Goal: Task Accomplishment & Management: Complete application form

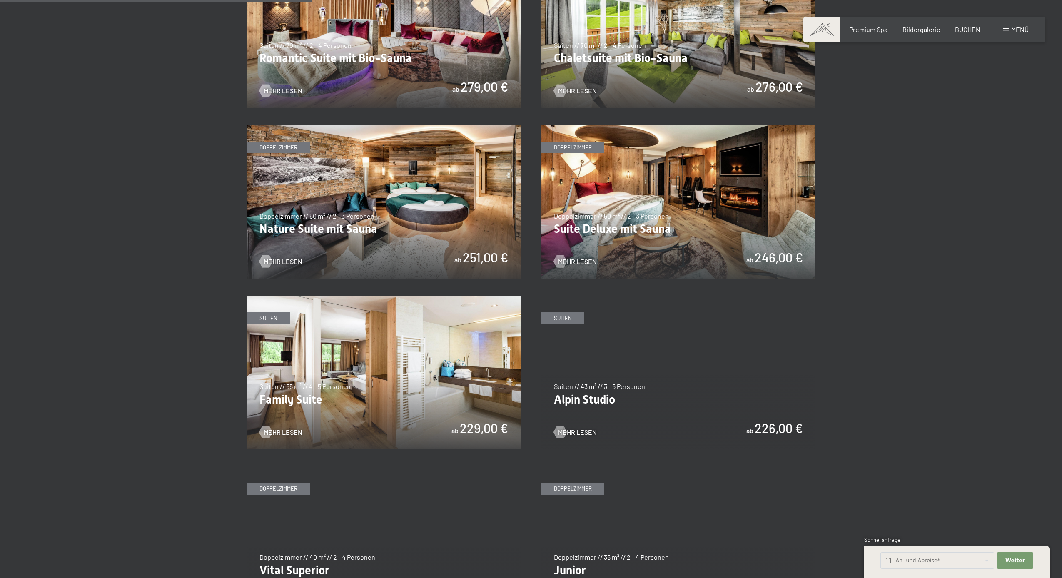
scroll to position [769, 0]
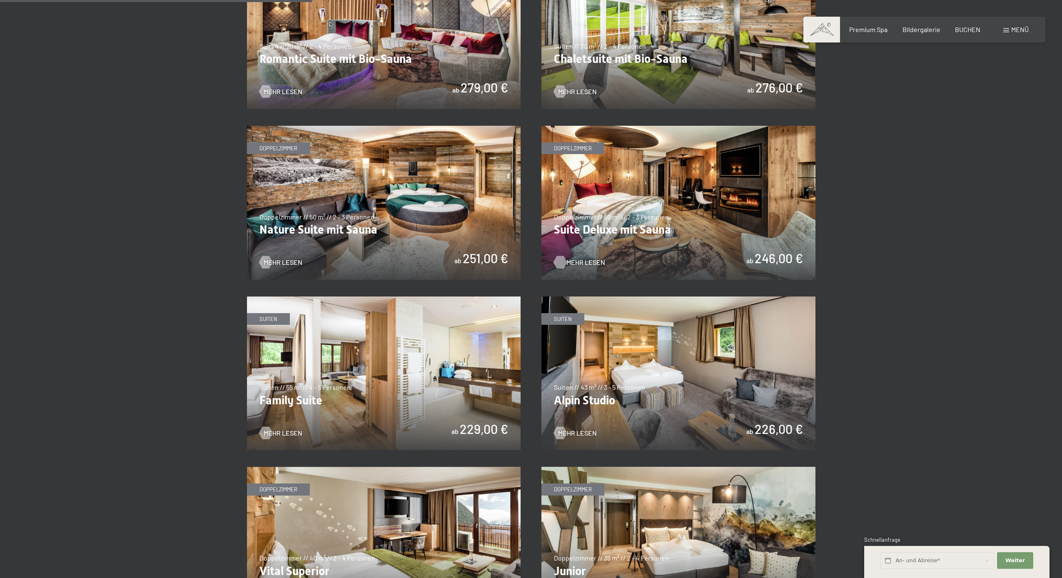
click at [582, 258] on span "Mehr Lesen" at bounding box center [585, 262] width 39 height 9
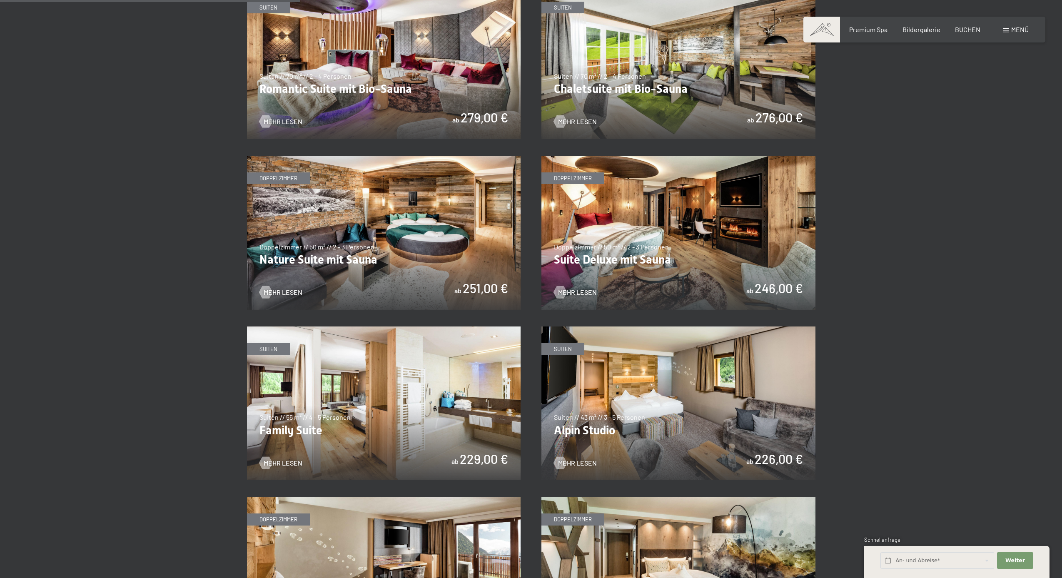
scroll to position [740, 0]
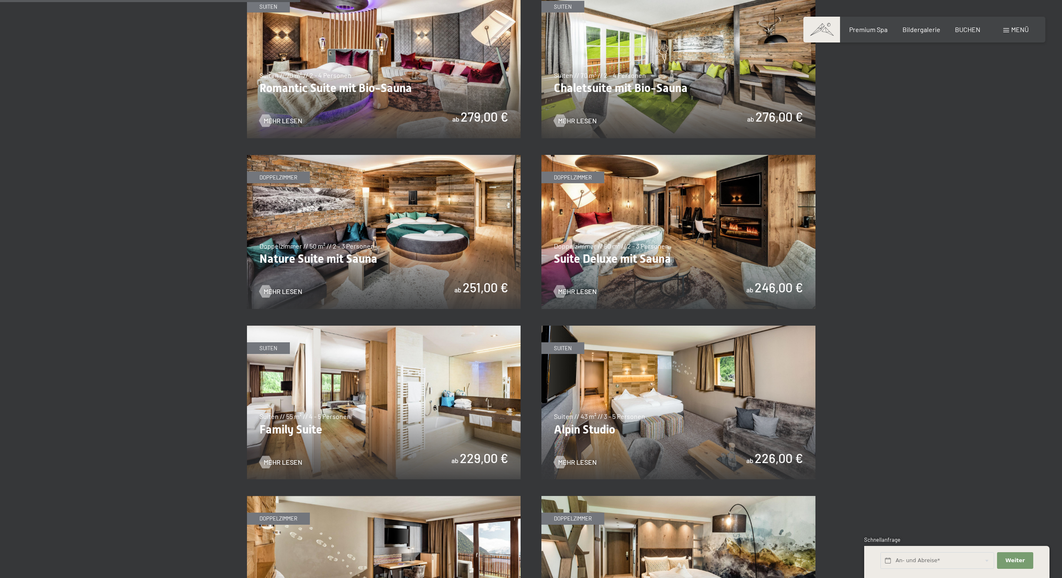
click at [366, 252] on img at bounding box center [384, 232] width 274 height 154
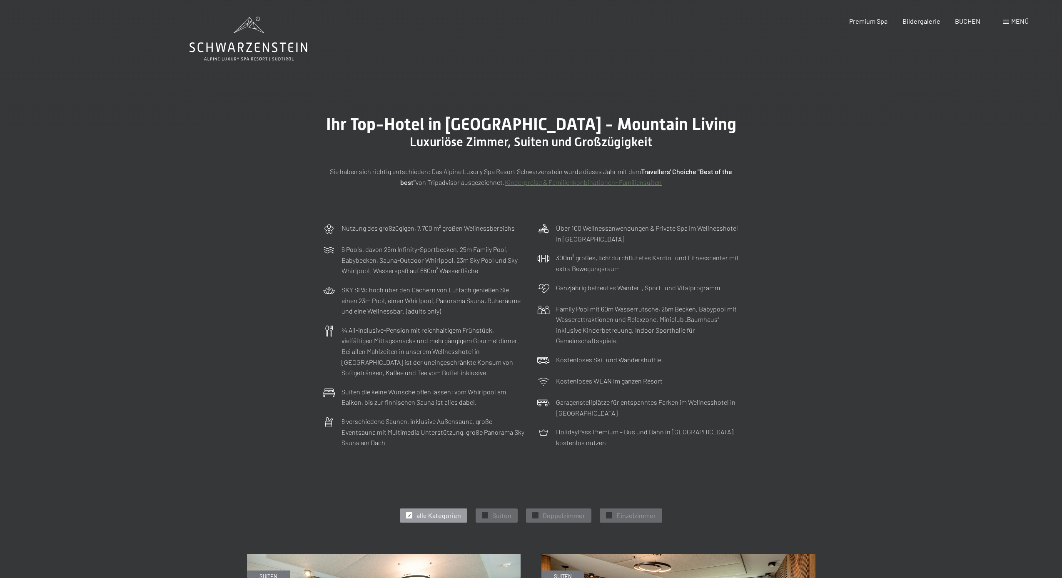
scroll to position [0, 0]
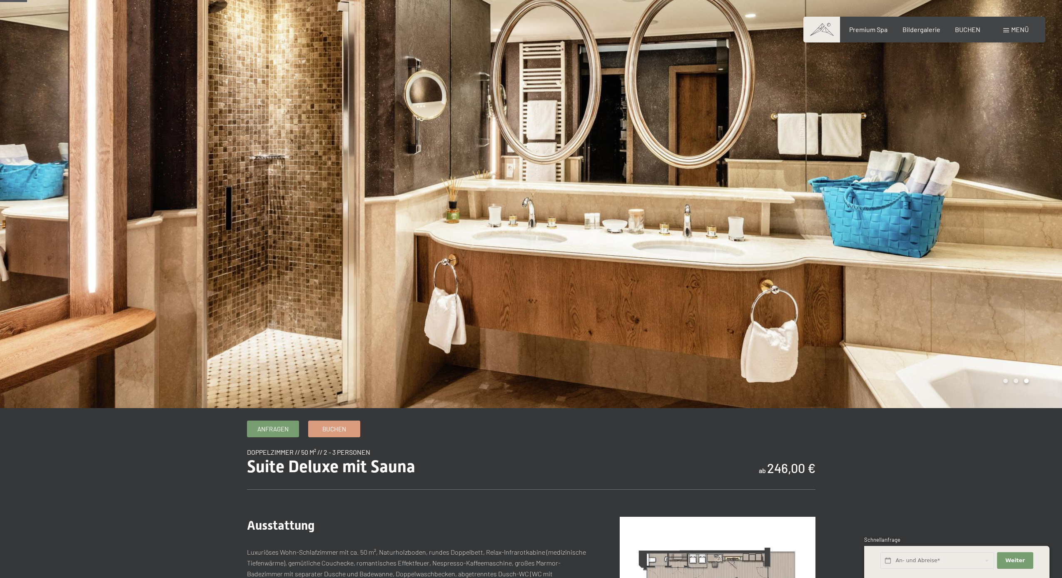
scroll to position [26, 0]
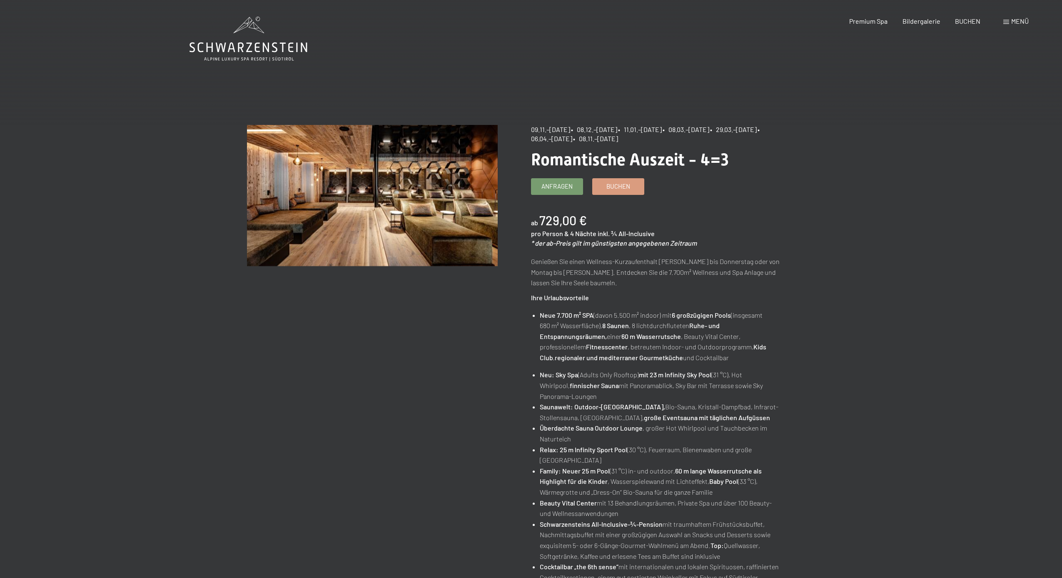
click at [319, 22] on span "Menü" at bounding box center [1019, 21] width 17 height 8
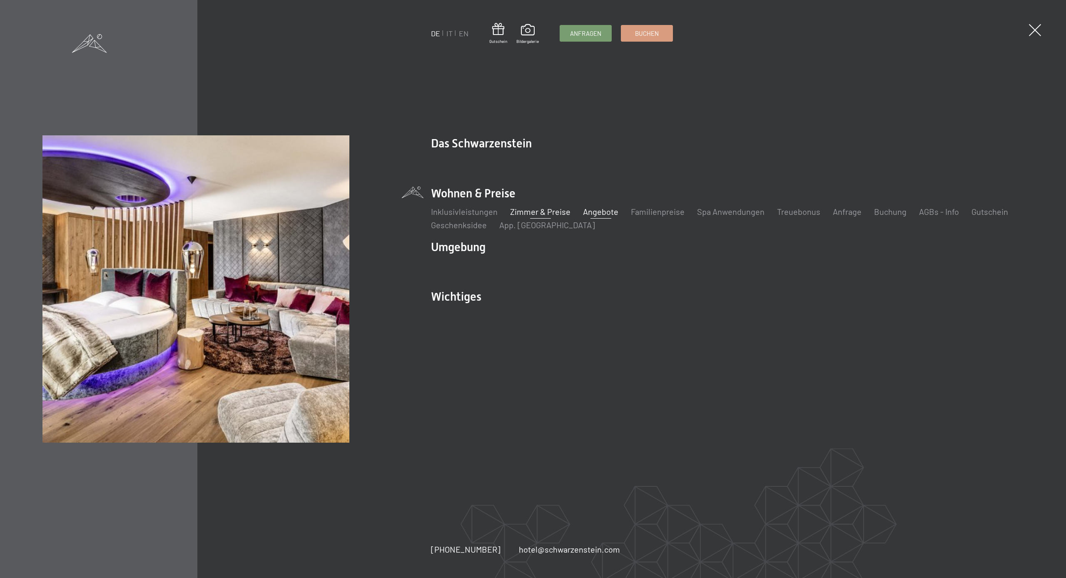
click at [319, 211] on link "Zimmer & Preise" at bounding box center [540, 212] width 60 height 10
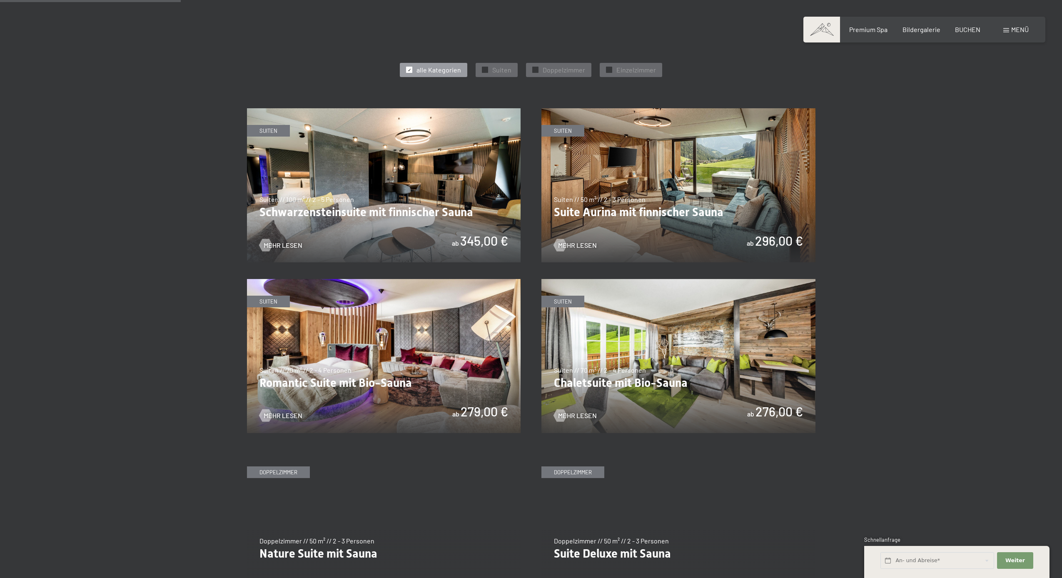
scroll to position [446, 0]
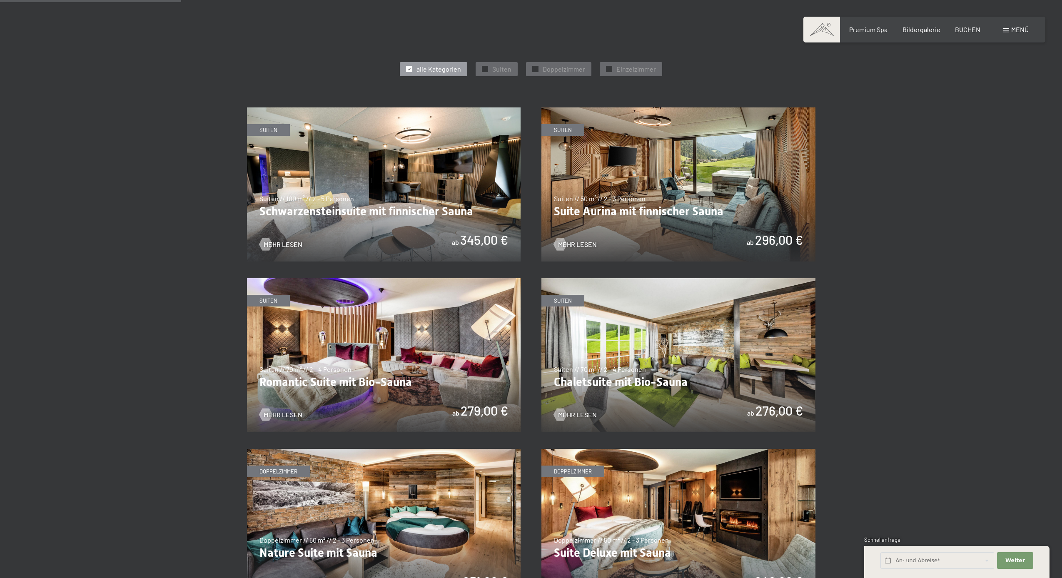
click at [691, 217] on img at bounding box center [678, 184] width 274 height 154
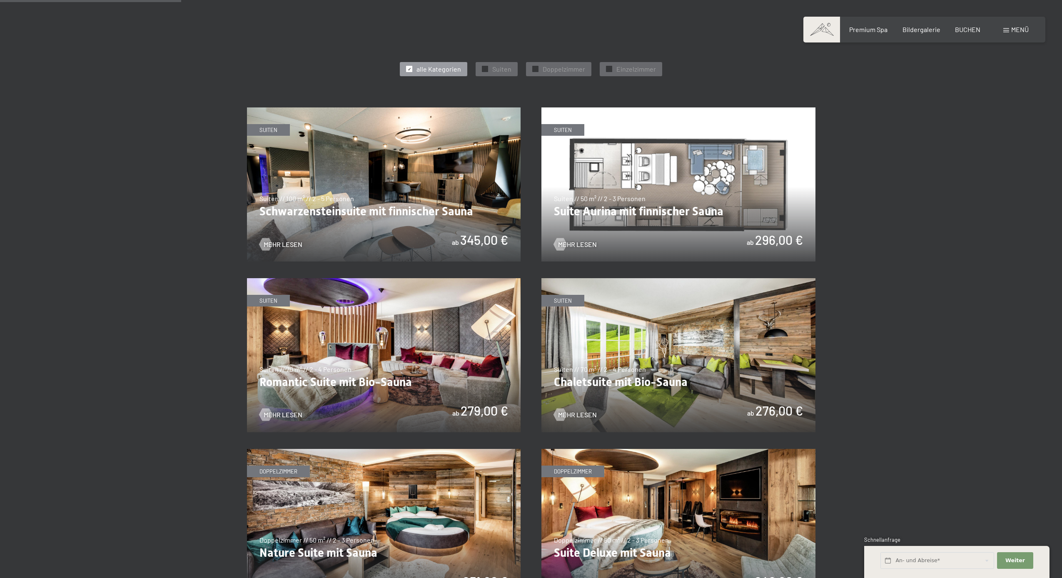
click at [691, 217] on img at bounding box center [678, 184] width 274 height 154
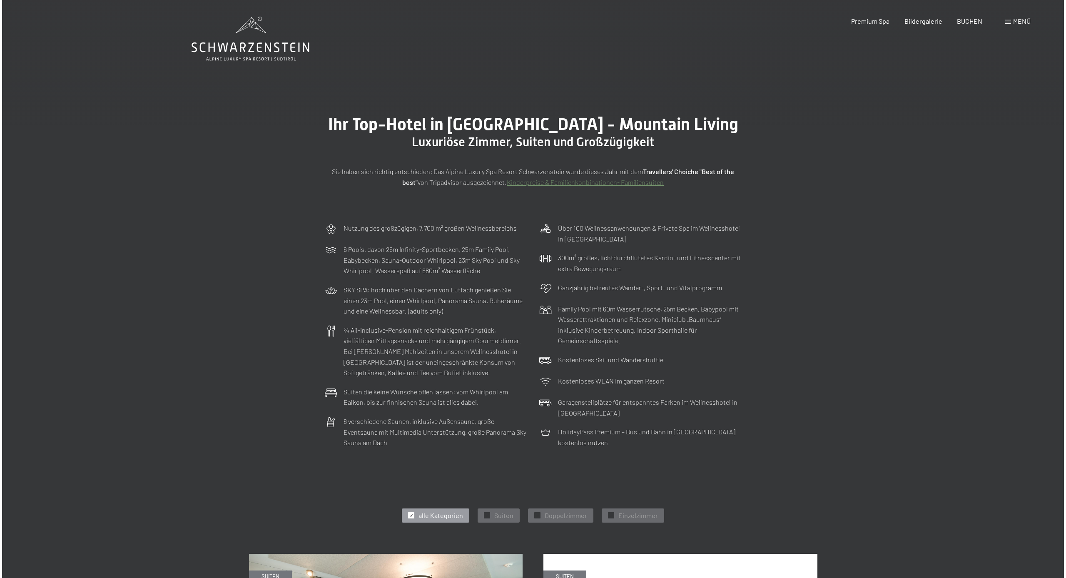
scroll to position [0, 0]
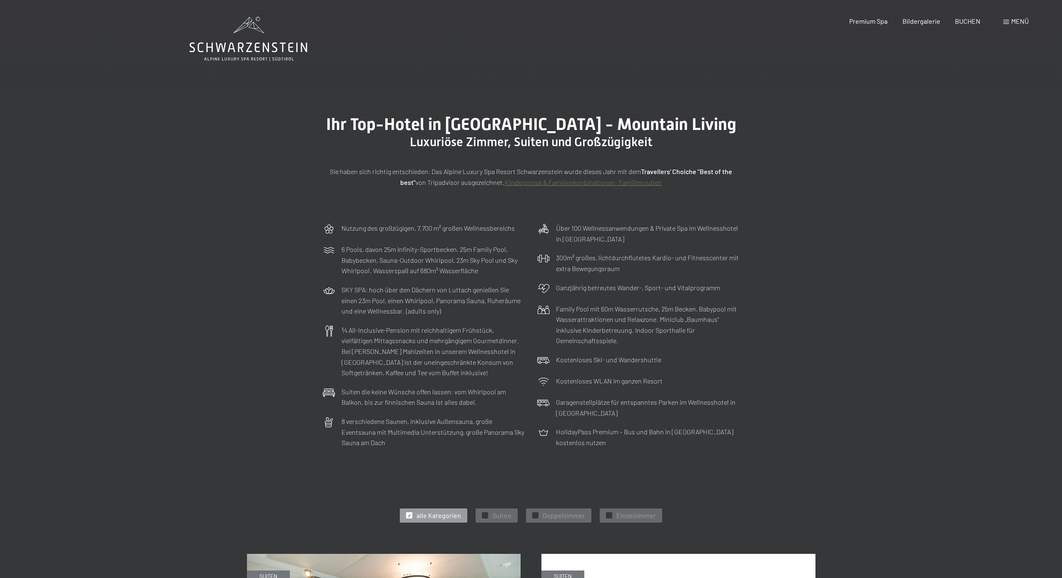
click at [1014, 22] on span "Menü" at bounding box center [1019, 21] width 17 height 8
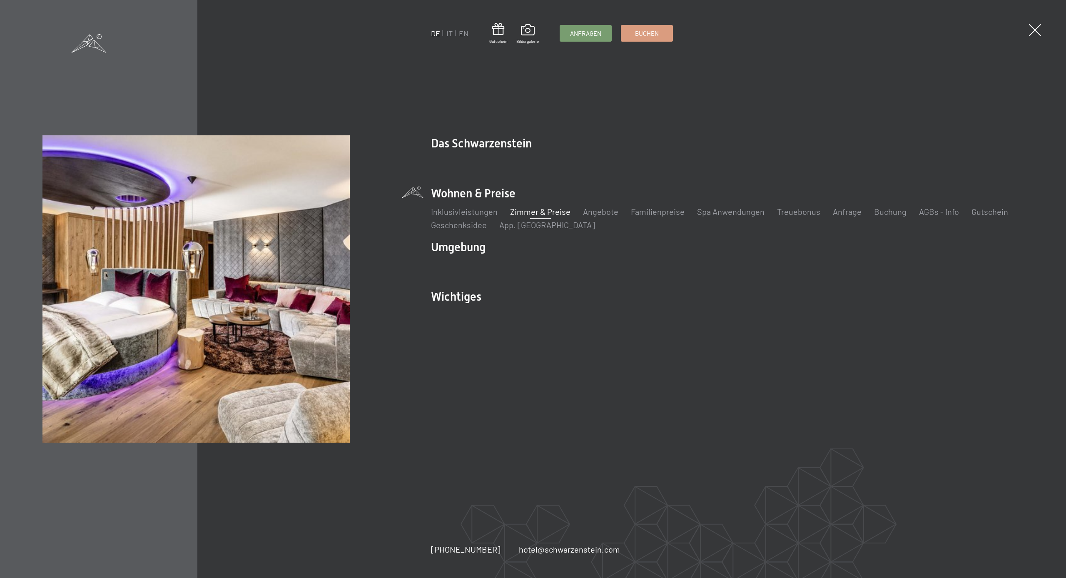
click at [549, 209] on link "Zimmer & Preise" at bounding box center [540, 212] width 60 height 10
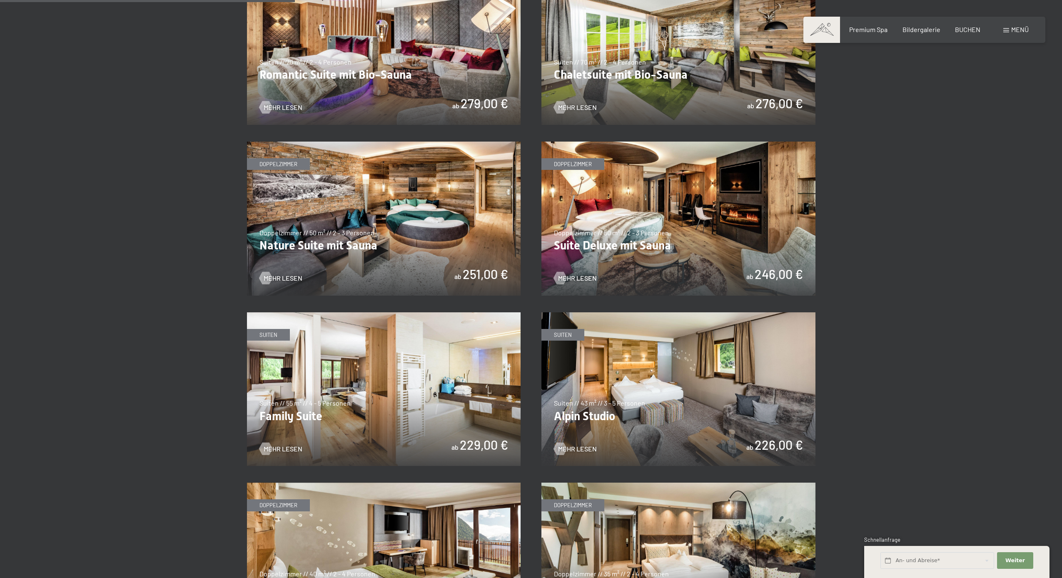
scroll to position [759, 0]
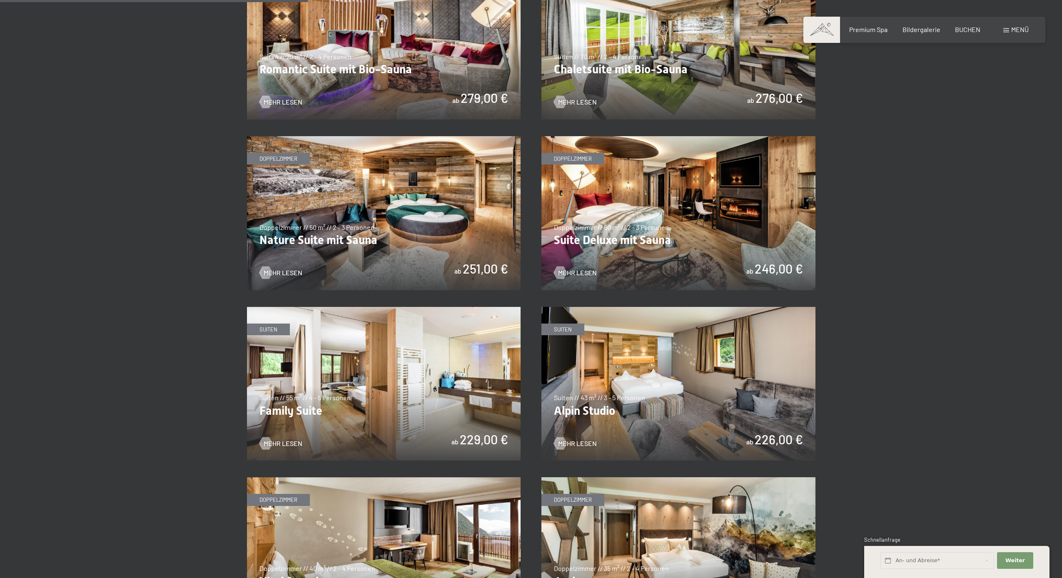
click at [723, 230] on img at bounding box center [678, 213] width 274 height 154
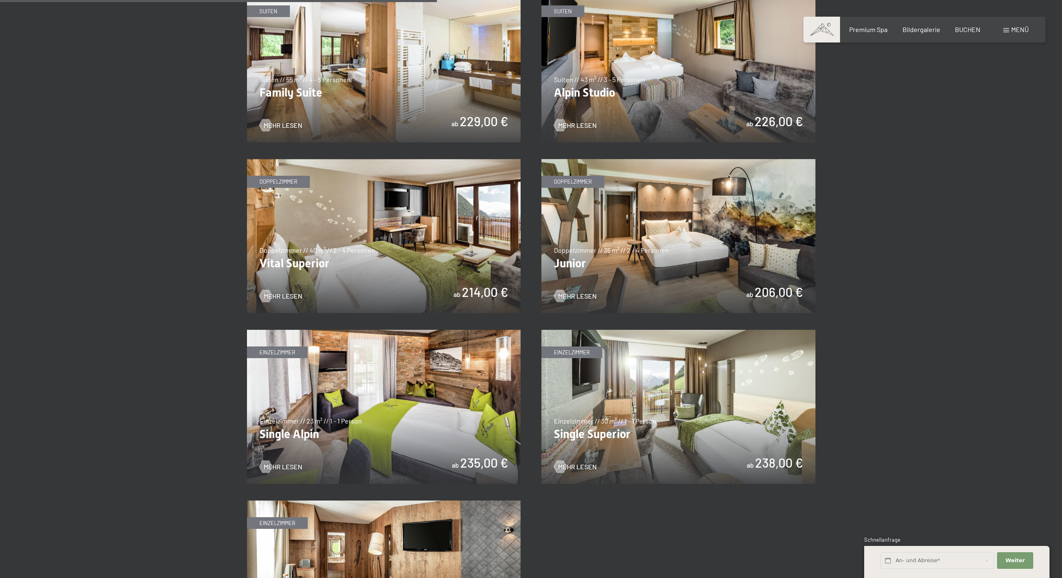
scroll to position [1078, 0]
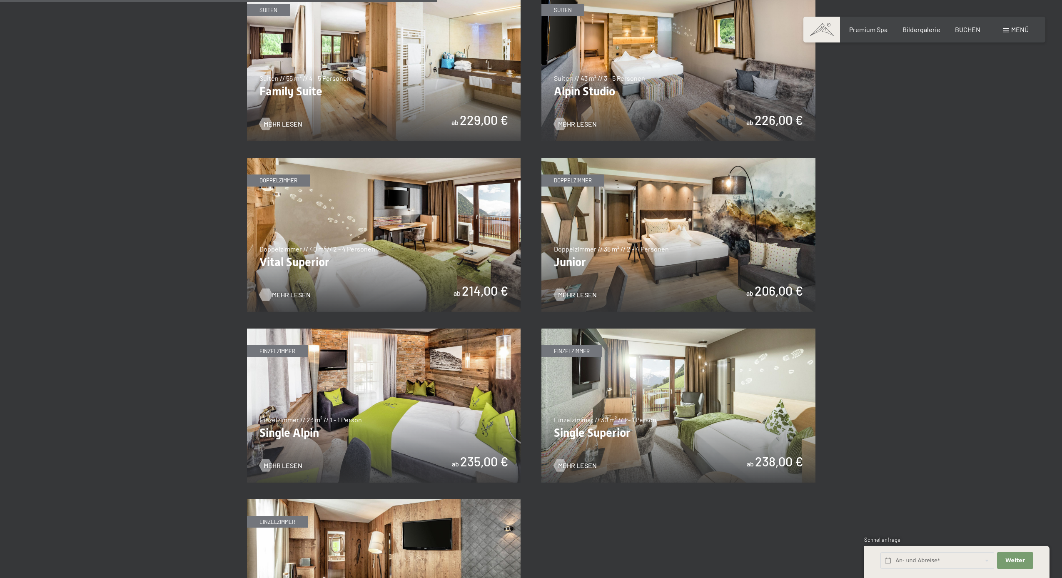
click at [283, 290] on span "Mehr Lesen" at bounding box center [291, 294] width 39 height 9
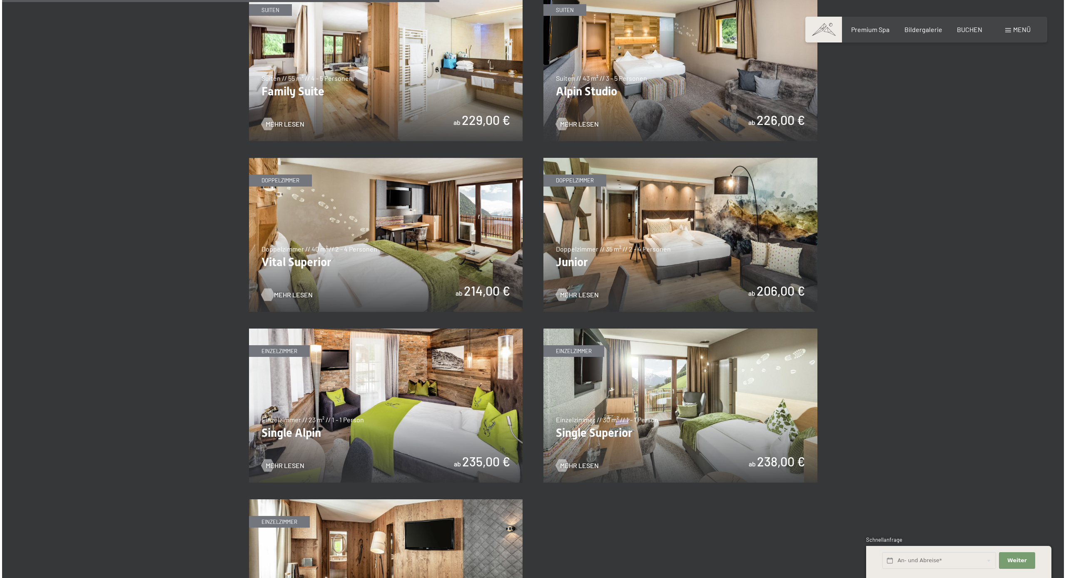
scroll to position [0, 0]
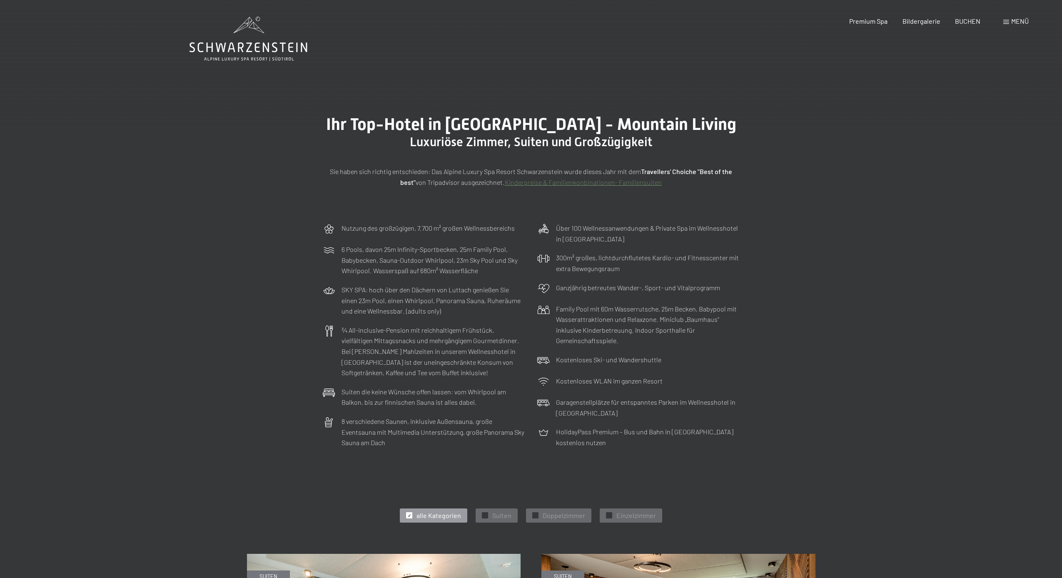
click at [1020, 22] on span "Menü" at bounding box center [1019, 21] width 17 height 8
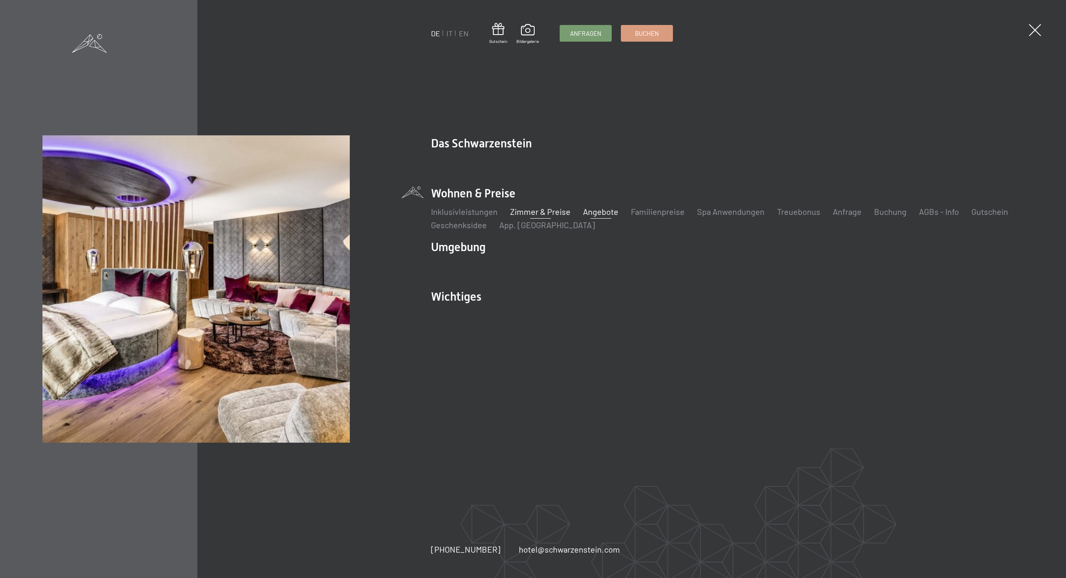
click at [602, 212] on link "Angebote" at bounding box center [600, 212] width 35 height 10
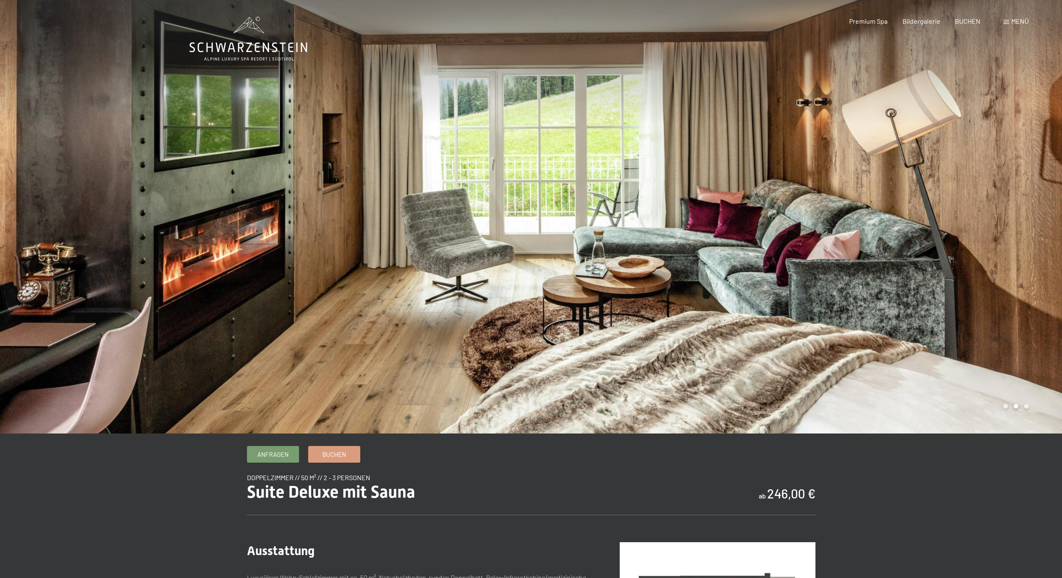
click at [1023, 204] on div at bounding box center [796, 216] width 531 height 433
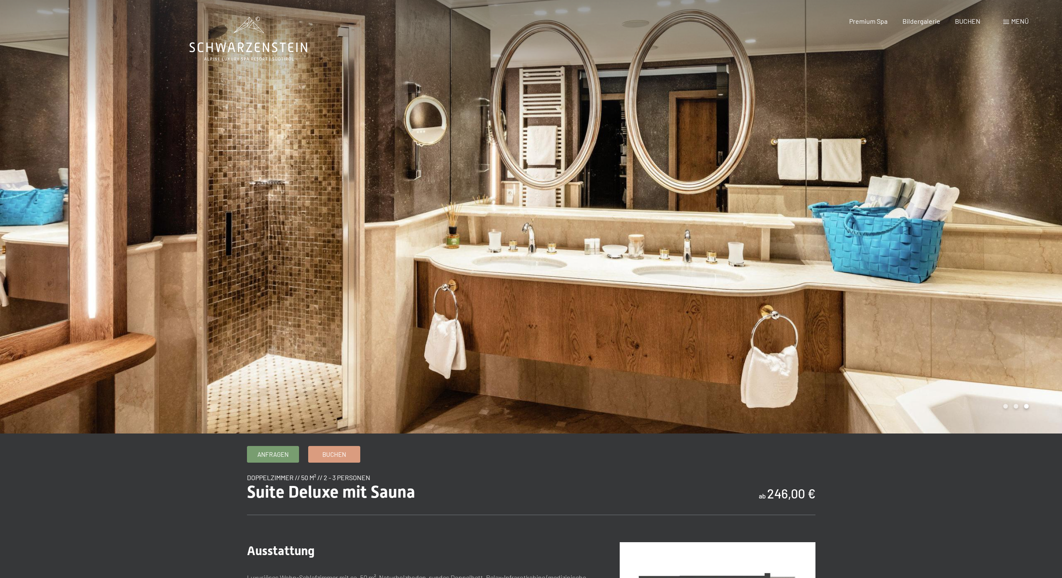
click at [1023, 205] on div at bounding box center [796, 216] width 531 height 433
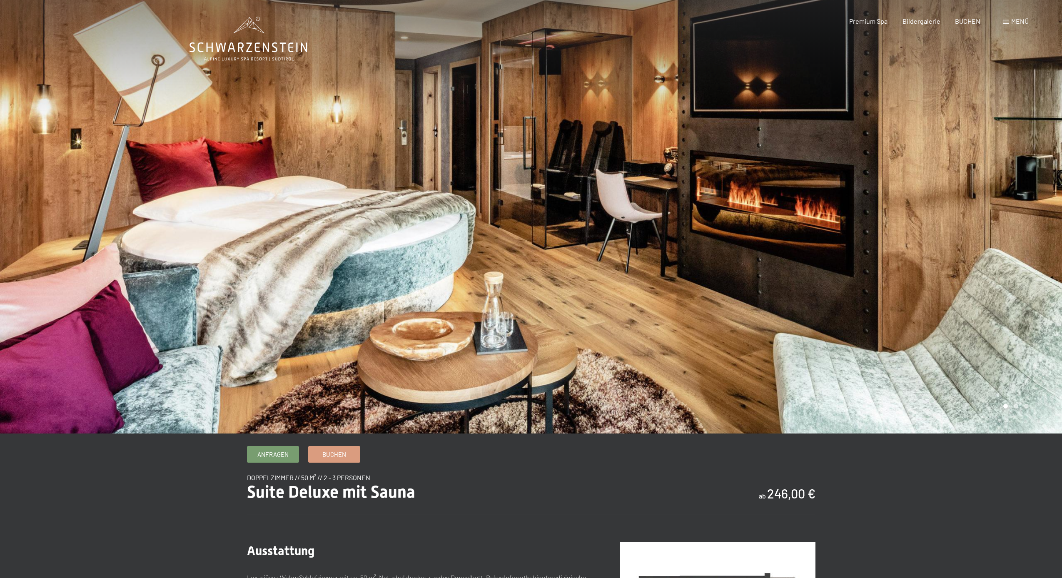
click at [1023, 205] on div at bounding box center [796, 216] width 531 height 433
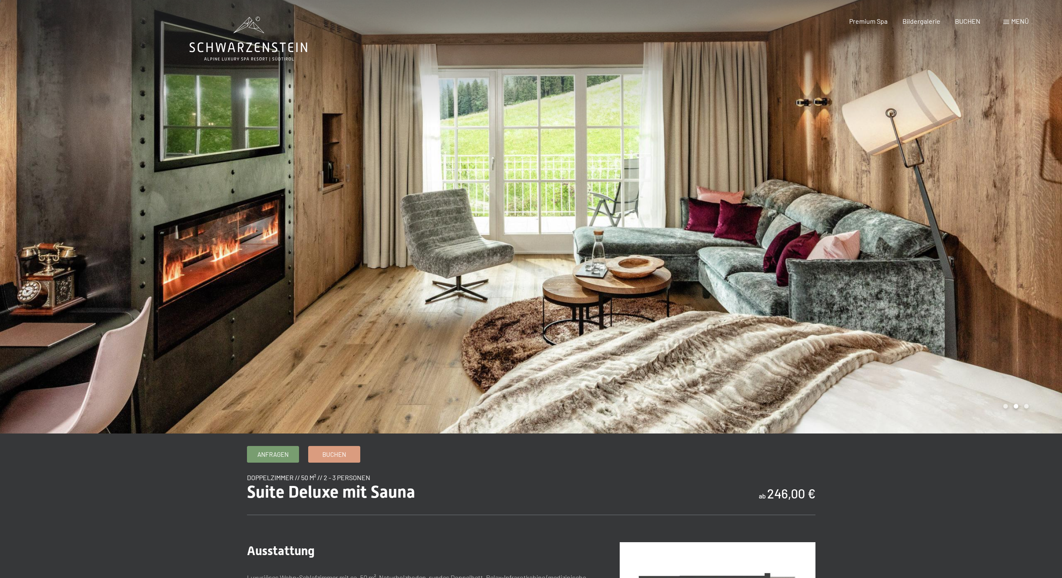
scroll to position [2, 0]
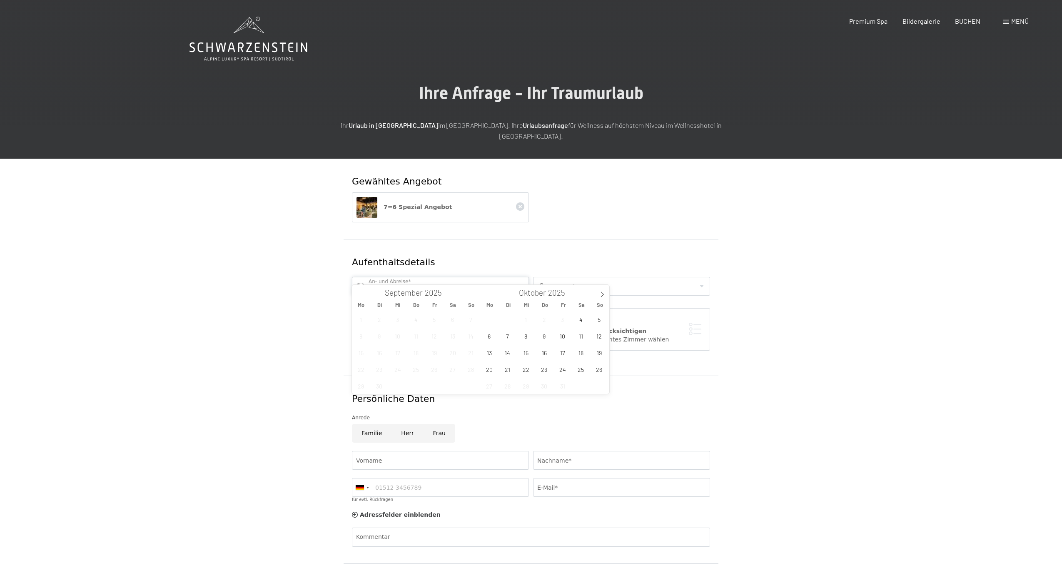
click at [387, 277] on input "text" at bounding box center [440, 286] width 177 height 19
click at [601, 294] on icon at bounding box center [602, 294] width 6 height 6
click at [602, 294] on icon at bounding box center [602, 294] width 6 height 6
click at [471, 385] on span "30" at bounding box center [471, 386] width 16 height 16
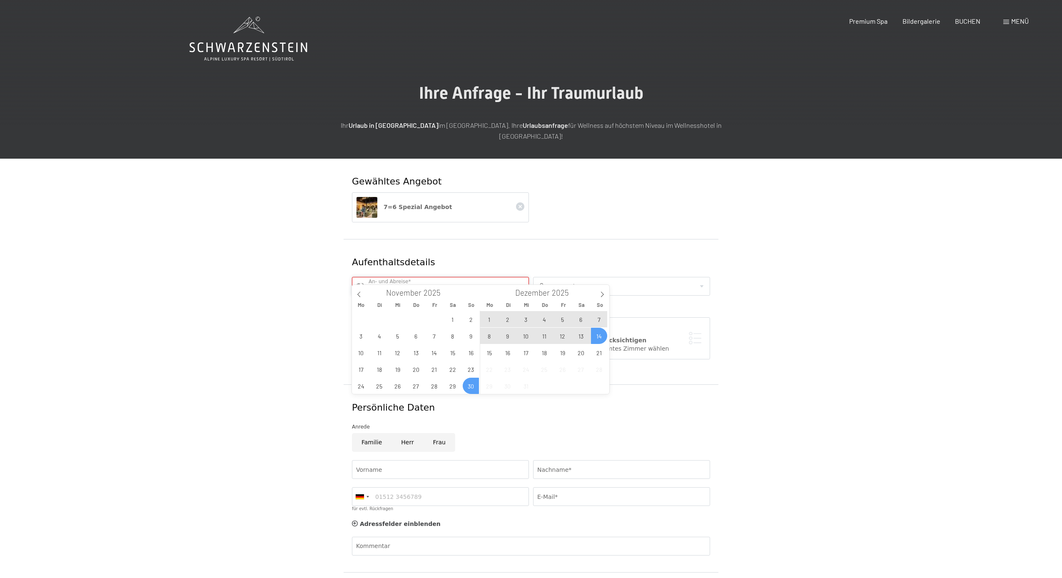
click at [494, 277] on input "[DATE]" at bounding box center [440, 286] width 177 height 19
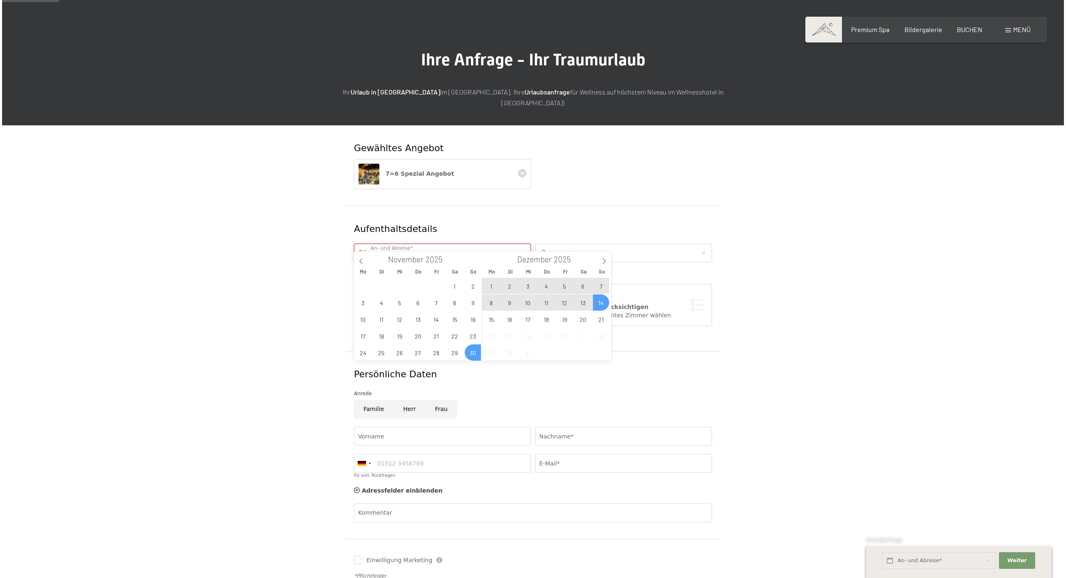
scroll to position [33, 0]
click at [597, 284] on span "7" at bounding box center [599, 286] width 16 height 16
type input "[DATE] - [DATE]"
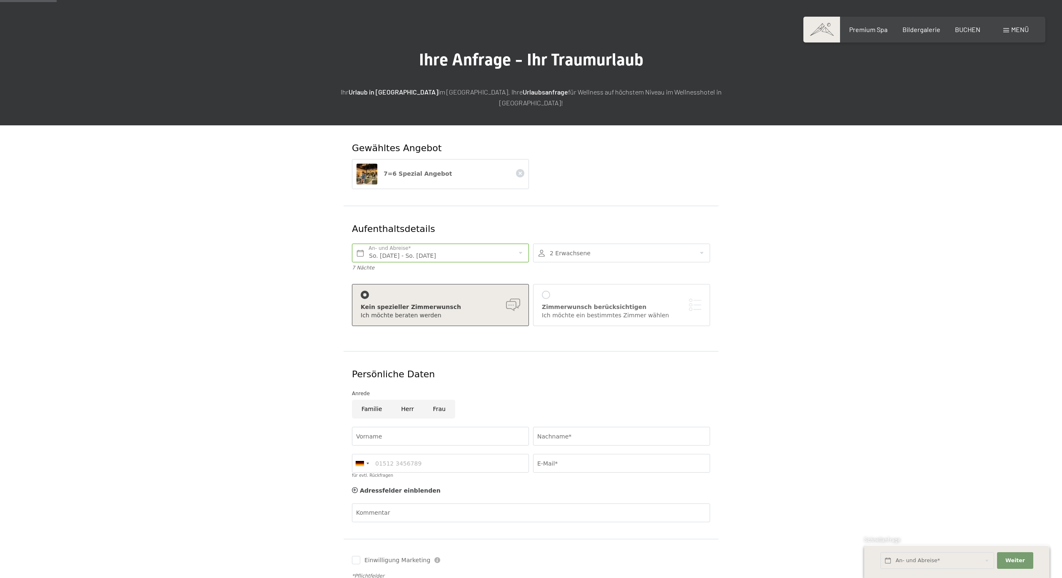
click at [545, 291] on div at bounding box center [546, 295] width 8 height 8
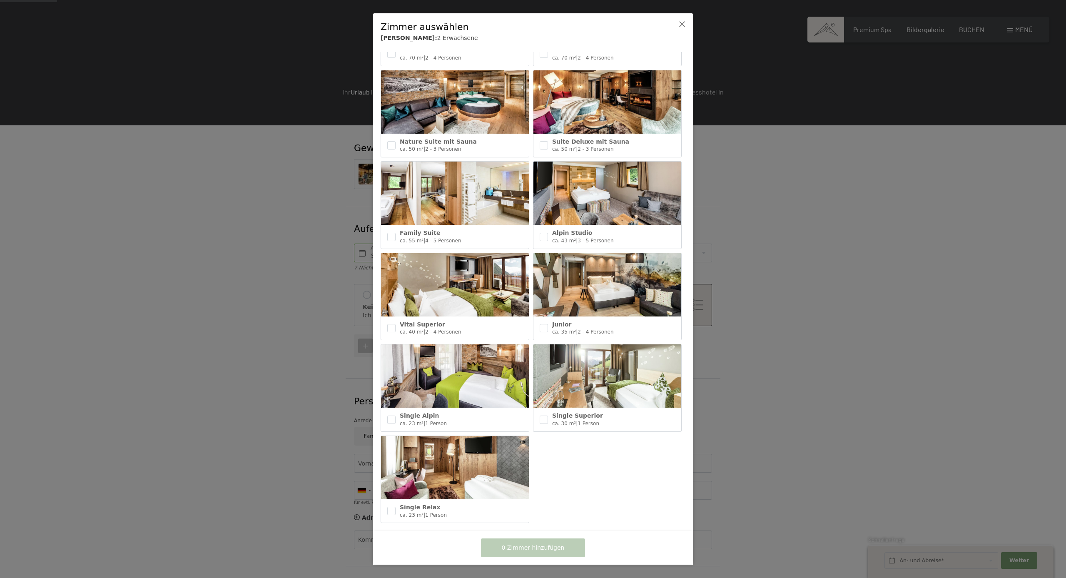
scroll to position [176, 0]
click at [393, 324] on input "checkbox" at bounding box center [391, 328] width 8 height 8
checkbox input "true"
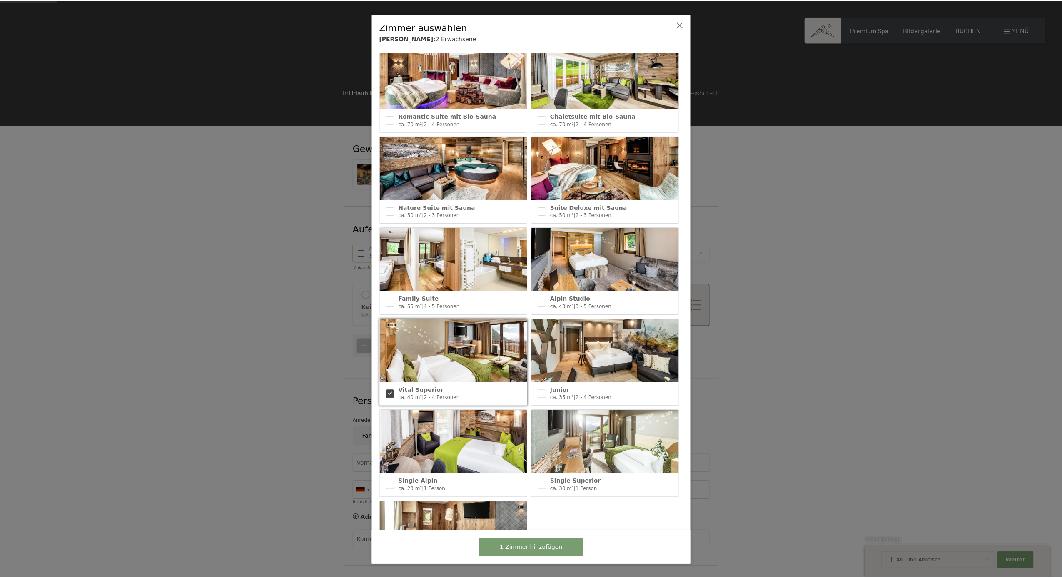
scroll to position [108, 0]
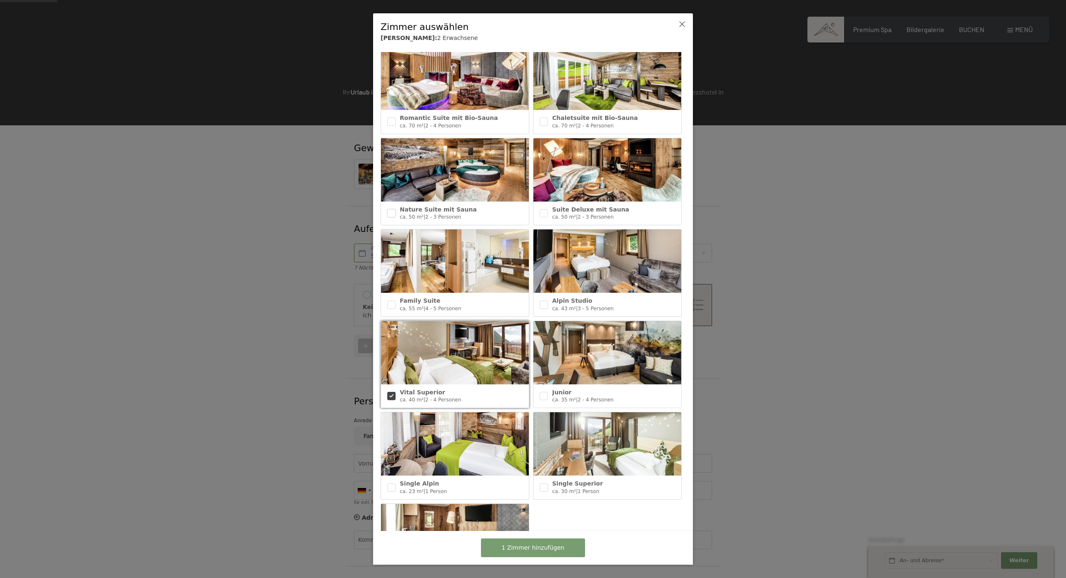
click at [391, 209] on input "checkbox" at bounding box center [391, 213] width 8 height 8
checkbox input "true"
click at [541, 549] on span "2 Zimmer hinzufügen" at bounding box center [533, 548] width 63 height 8
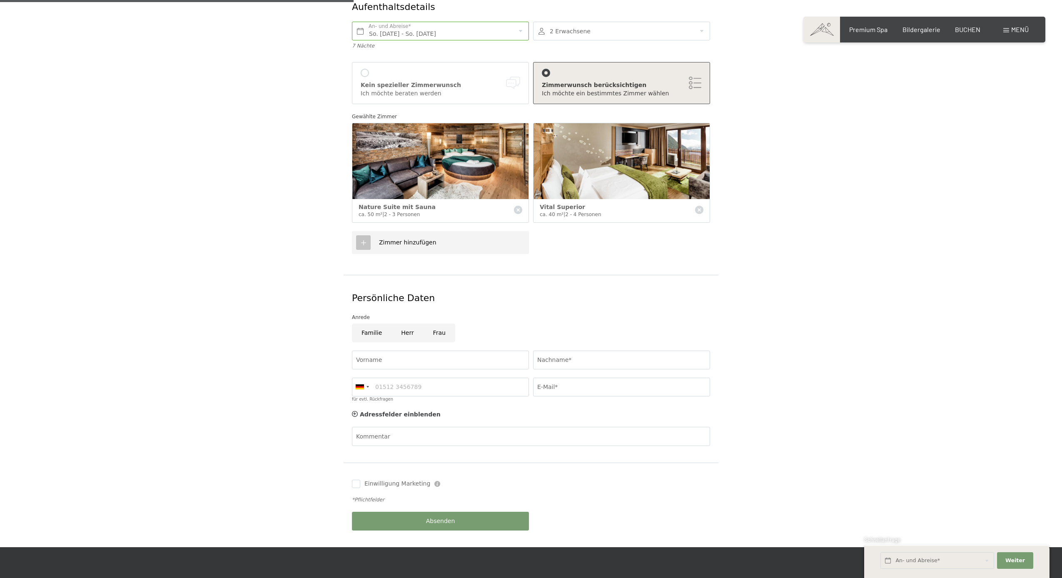
scroll to position [255, 0]
type input "[PERSON_NAME]"
type input "Kumm"
type input "info"
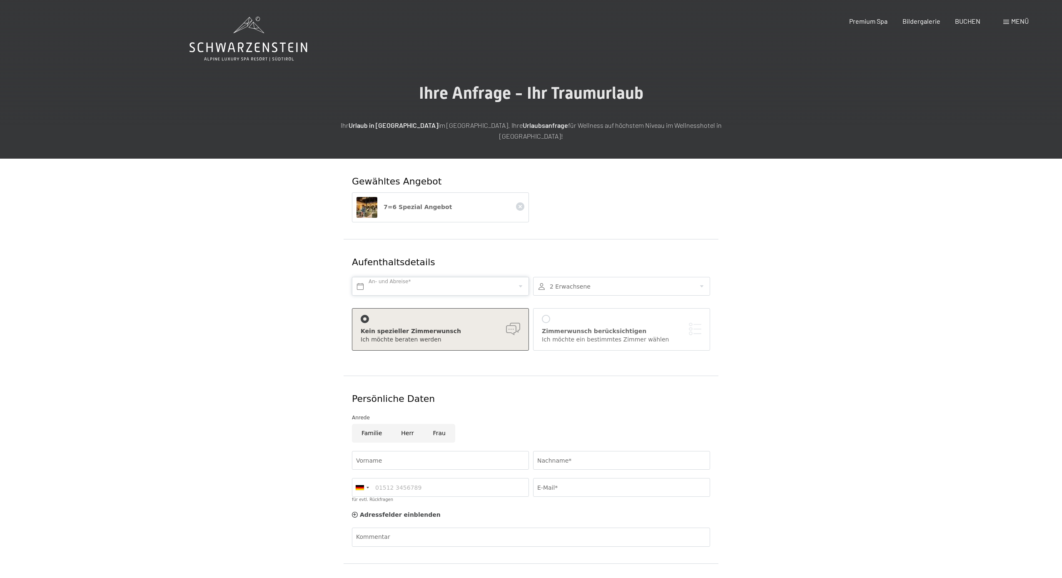
click at [436, 277] on input "text" at bounding box center [440, 286] width 177 height 19
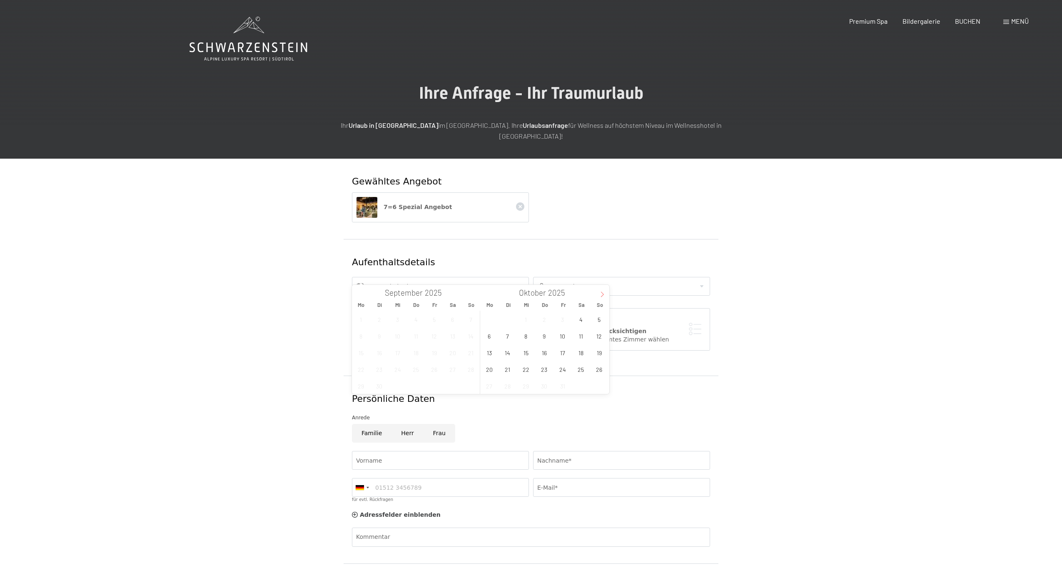
click at [602, 293] on icon at bounding box center [602, 294] width 6 height 6
click at [600, 388] on span "30" at bounding box center [599, 386] width 16 height 16
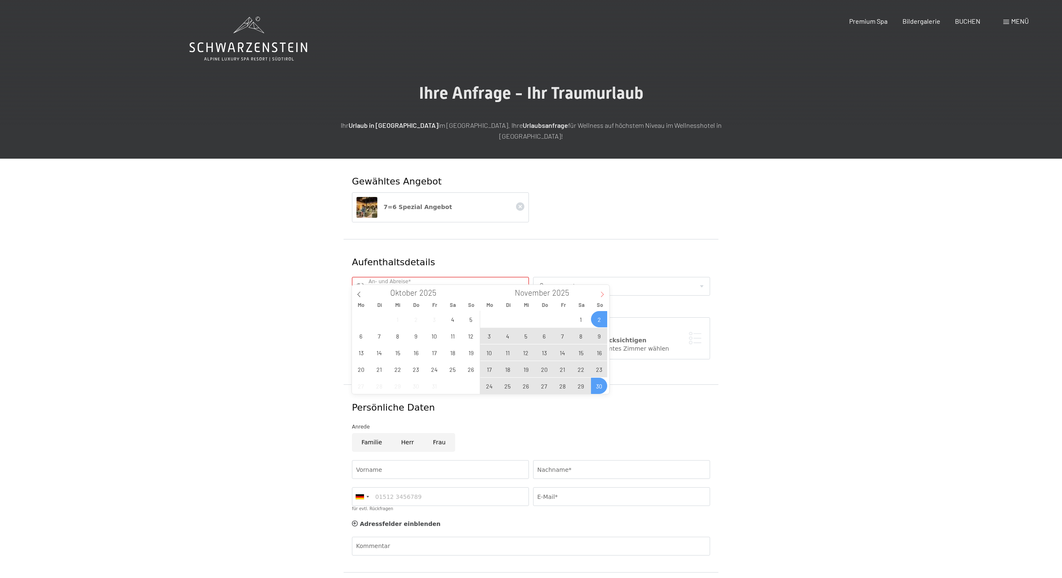
click at [600, 292] on icon at bounding box center [602, 294] width 6 height 6
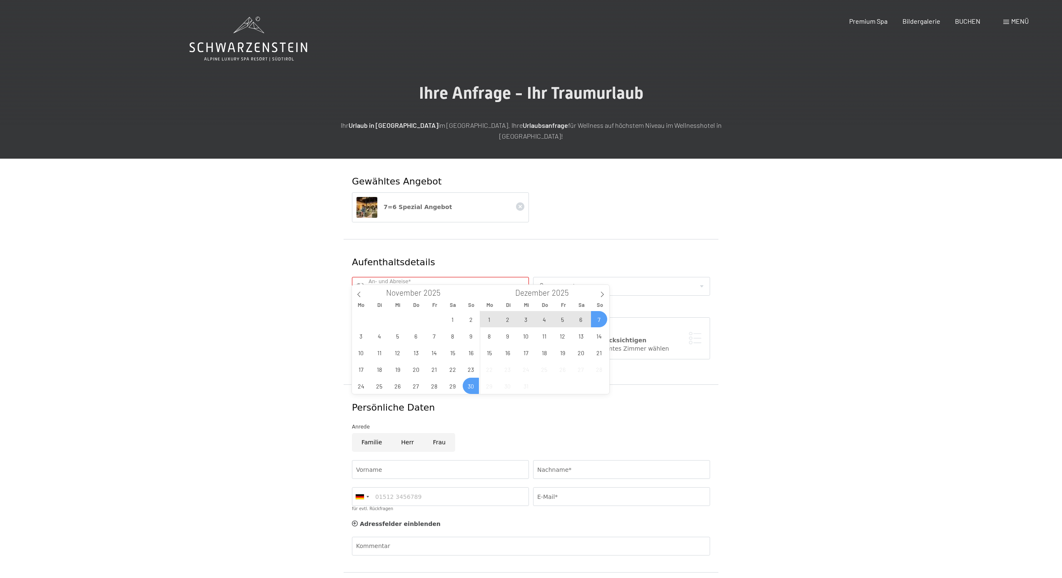
scroll to position [0, 0]
click at [599, 317] on span "7" at bounding box center [599, 319] width 16 height 16
type input "[DATE] - [DATE]"
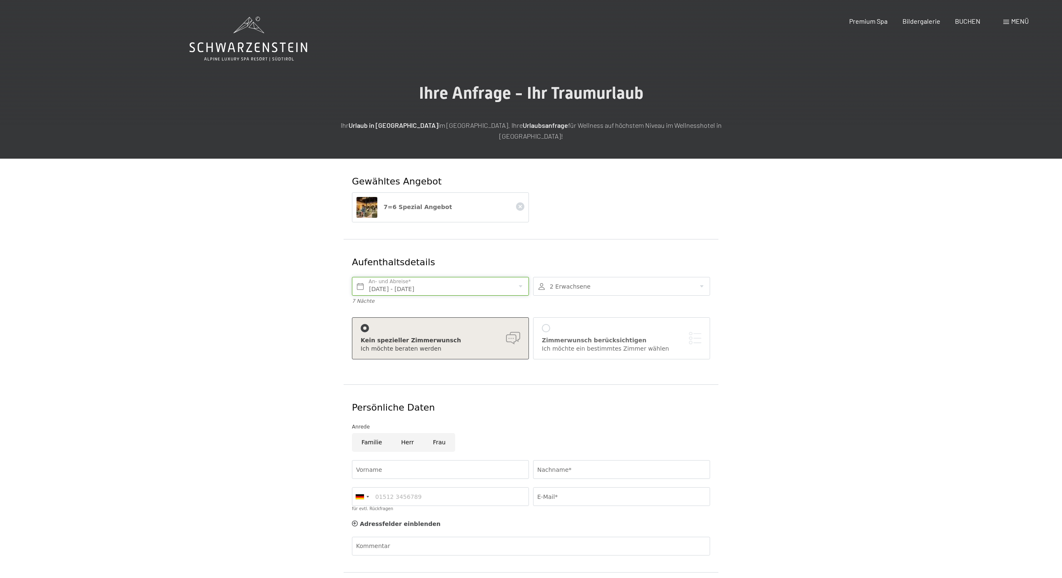
scroll to position [0, 0]
click at [548, 324] on div at bounding box center [546, 328] width 8 height 8
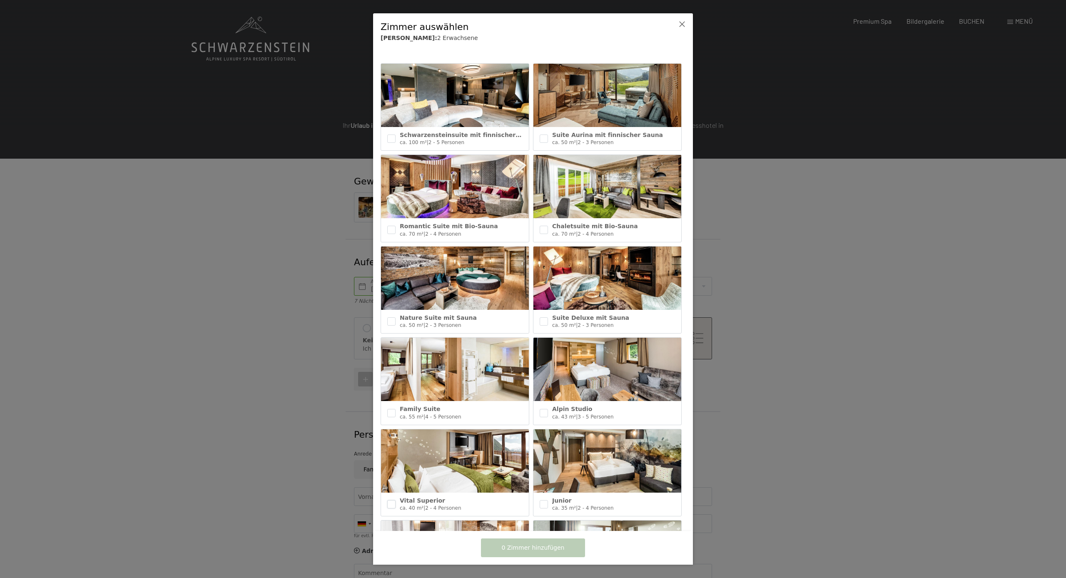
click at [390, 500] on input "checkbox" at bounding box center [391, 504] width 8 height 8
checkbox input "true"
click at [390, 318] on input "checkbox" at bounding box center [391, 321] width 8 height 8
checkbox input "true"
click at [533, 549] on span "2 Zimmer hinzufügen" at bounding box center [533, 548] width 63 height 8
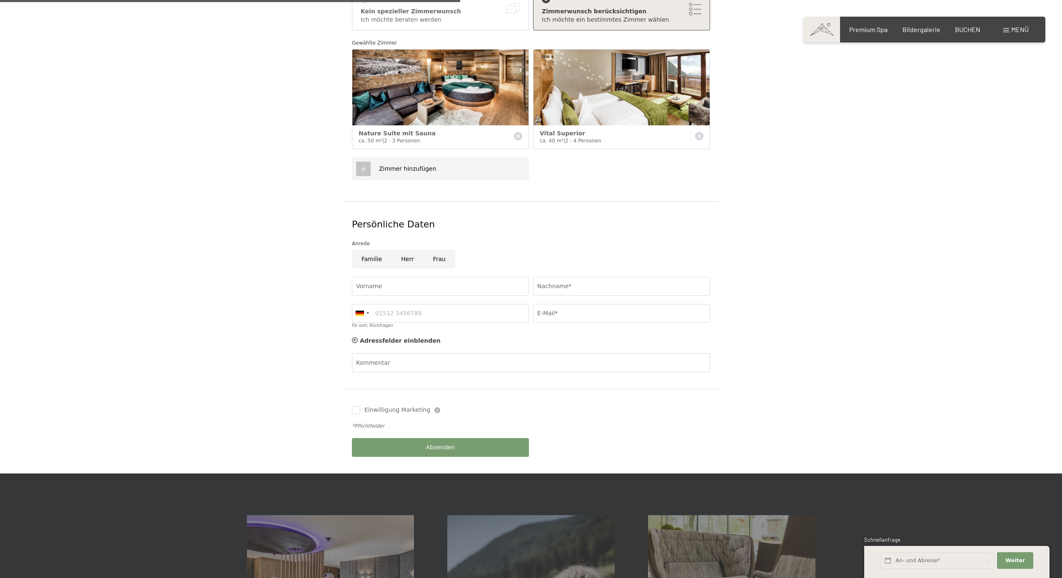
scroll to position [332, 0]
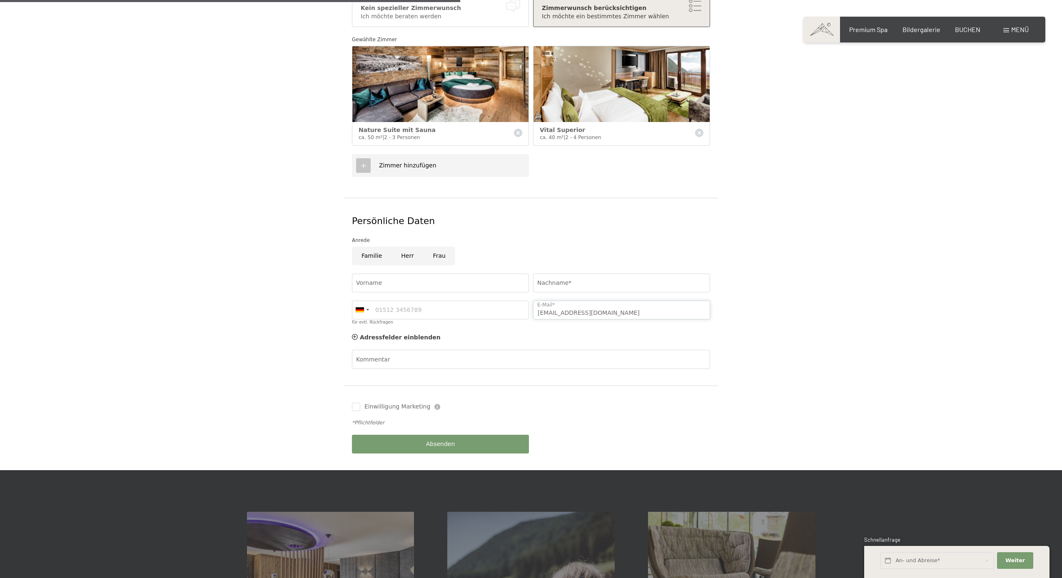
type input "[EMAIL_ADDRESS][DOMAIN_NAME]"
type input "u"
type input "[PERSON_NAME]"
type input "Kumm"
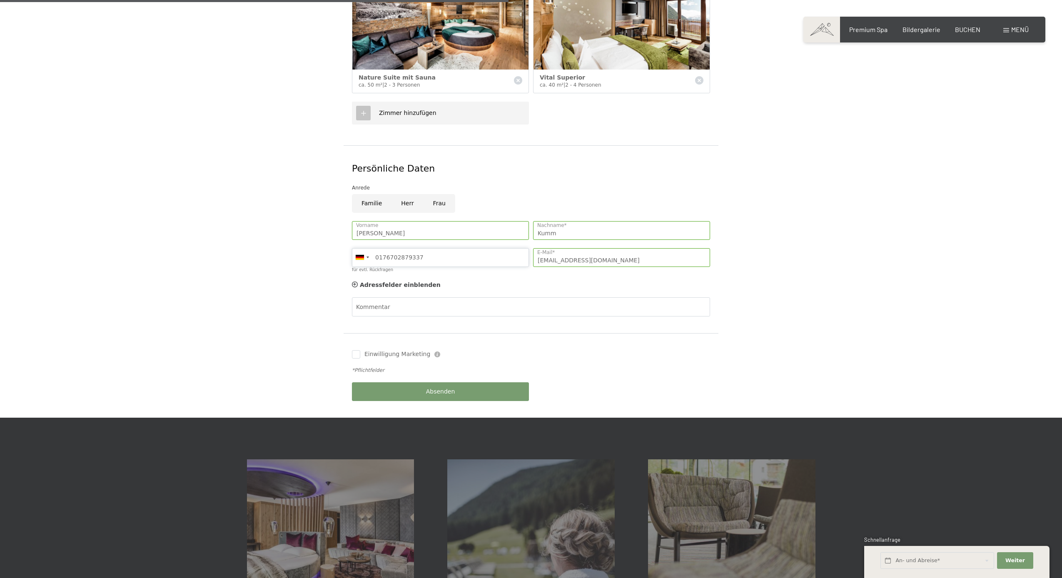
scroll to position [385, 0]
type input "0176702879337"
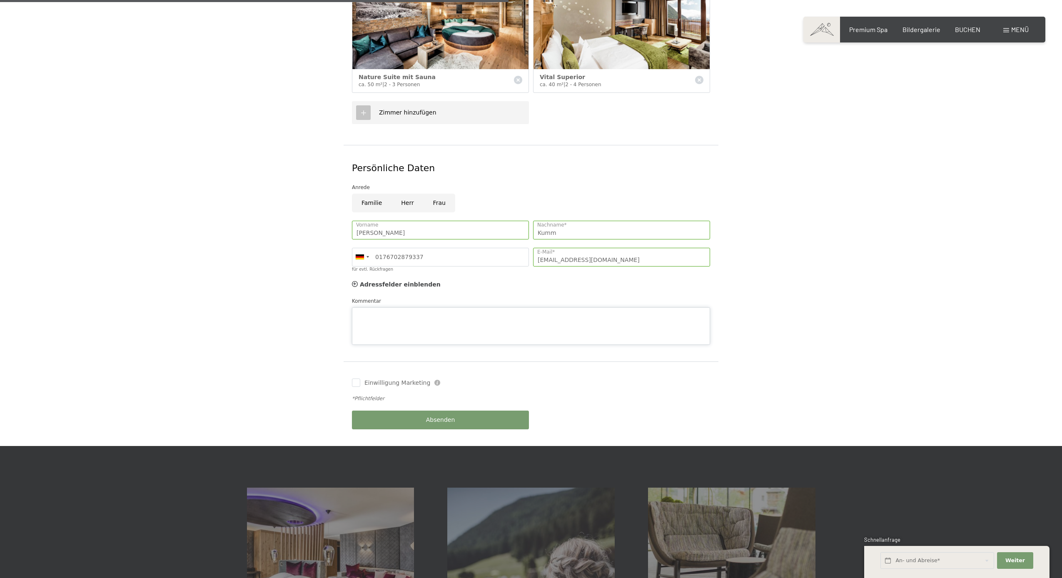
click at [416, 297] on div "Kommentar" at bounding box center [531, 321] width 358 height 48
drag, startPoint x: 631, startPoint y: 312, endPoint x: 631, endPoint y: 317, distance: 5.0
click at [631, 312] on textarea "Guten [DATE], wir waren schon mal bei Ihnen ( gebucht über meine Lebensgefährti…" at bounding box center [531, 325] width 358 height 37
click at [684, 312] on textarea "Guten [DATE], wir waren schon mal bei Ihnen ( gebucht über meine Lebensgefährti…" at bounding box center [531, 325] width 358 height 37
click at [415, 321] on textarea "Guten [DATE], wir waren schon mal bei Ihnen ( gebucht über meine Lebensgefährti…" at bounding box center [531, 325] width 358 height 37
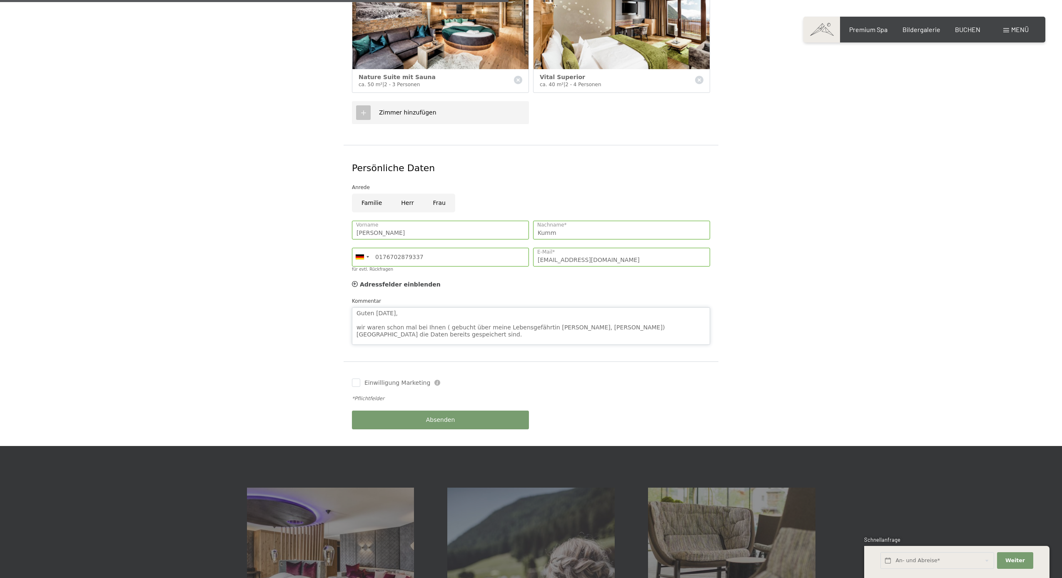
click at [632, 314] on textarea "Guten [DATE], wir waren schon mal bei Ihnen ( gebucht über meine Lebensgefährti…" at bounding box center [531, 325] width 358 height 37
click at [415, 323] on textarea "Guten [DATE], wir waren schon mal bei Ihnen ( gebucht über meine Lebensgefährti…" at bounding box center [531, 325] width 358 height 37
drag, startPoint x: 465, startPoint y: 326, endPoint x: 461, endPoint y: 334, distance: 8.4
click at [465, 327] on textarea "Guten [DATE], wir waren schon mal bei Ihnen ( gebucht über meine Lebensgefährti…" at bounding box center [531, 325] width 358 height 37
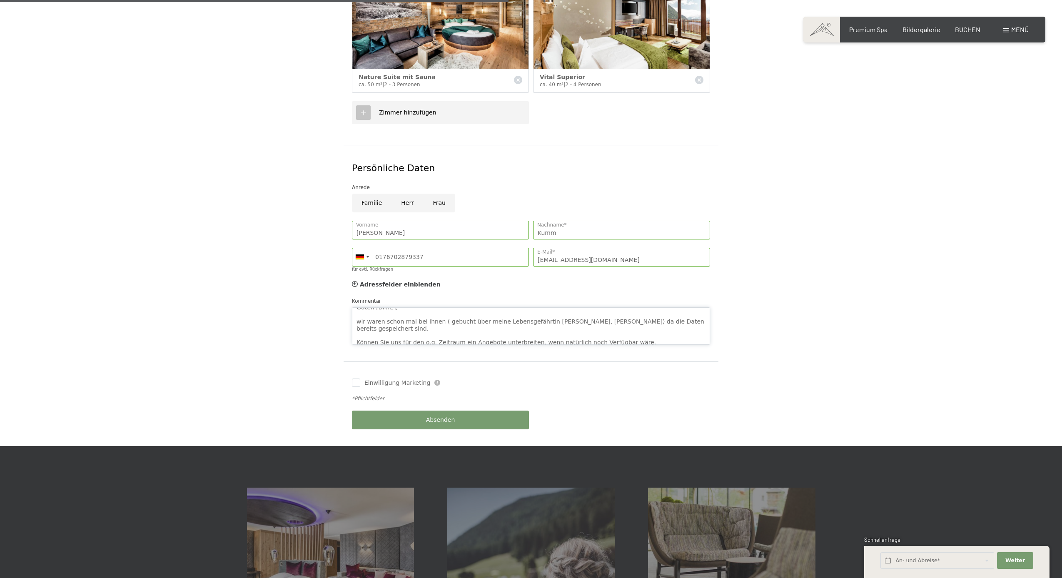
drag, startPoint x: 494, startPoint y: 327, endPoint x: 493, endPoint y: 336, distance: 9.2
click at [494, 328] on textarea "Guten [DATE], wir waren schon mal bei Ihnen ( gebucht über meine Lebensgefährti…" at bounding box center [531, 325] width 358 height 37
click at [634, 329] on textarea "Guten [DATE], wir waren schon mal bei Ihnen ( gebucht über meine Lebensgefährti…" at bounding box center [531, 325] width 358 height 37
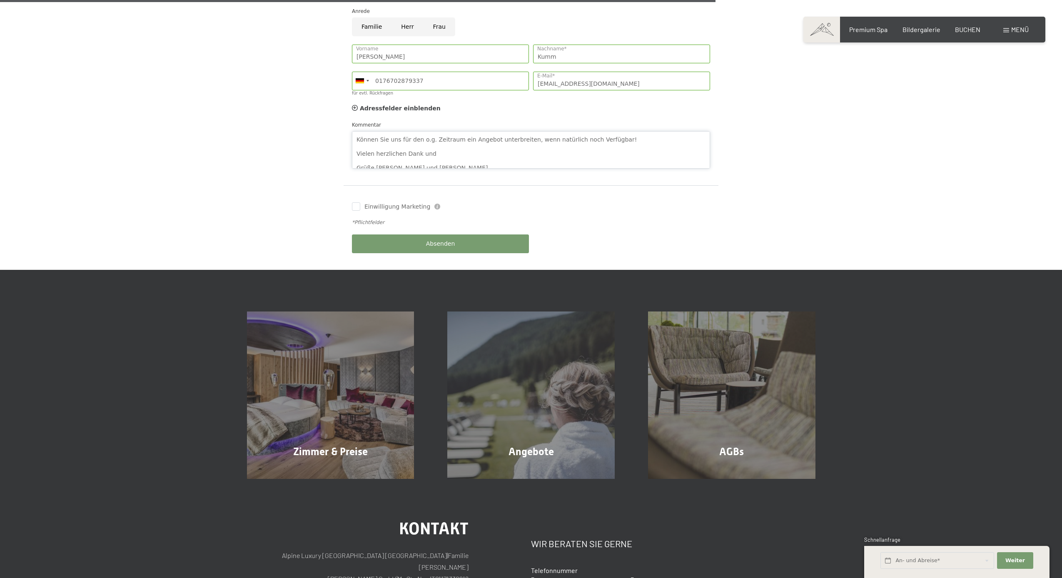
scroll to position [562, 0]
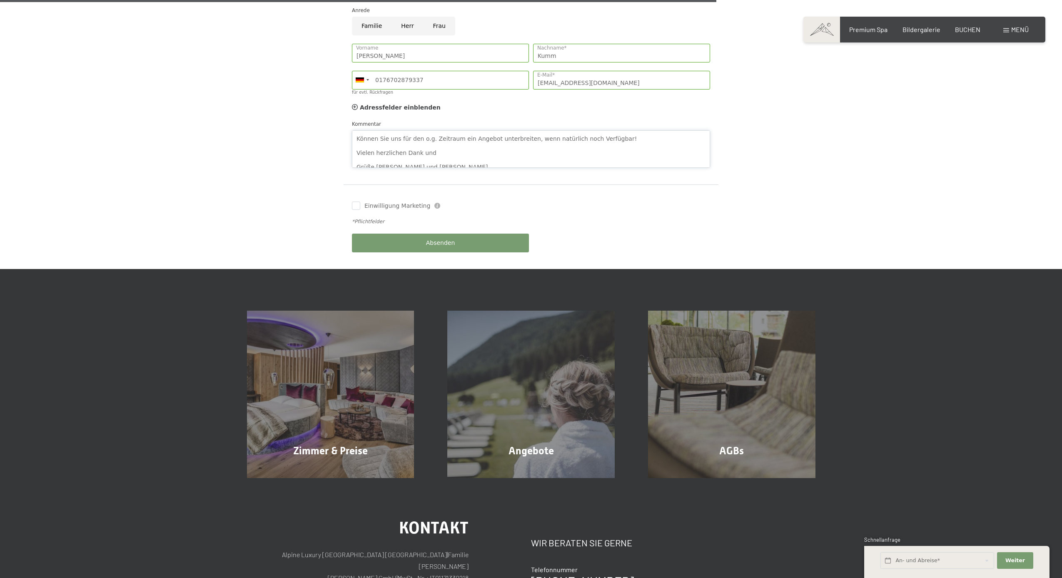
type textarea "Guten [DATE], wir waren schon mal bei Ihnen ( gebucht über meine Lebensgefährti…"
click at [443, 230] on div "Absenden" at bounding box center [440, 242] width 181 height 27
click at [441, 239] on span "Absenden" at bounding box center [440, 243] width 29 height 8
